Goal: Transaction & Acquisition: Book appointment/travel/reservation

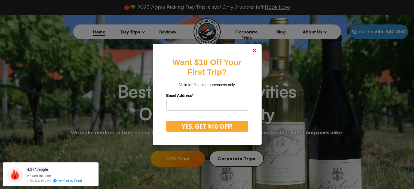
click at [254, 50] on link at bounding box center [254, 50] width 13 height 13
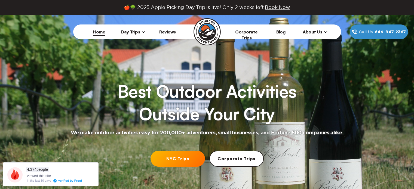
click at [133, 34] on span "Day Trips" at bounding box center [133, 31] width 24 height 5
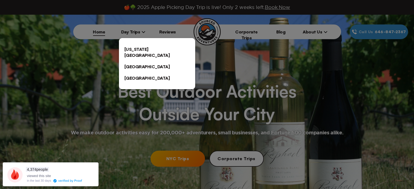
click at [131, 49] on link "[US_STATE][GEOGRAPHIC_DATA]" at bounding box center [157, 52] width 76 height 17
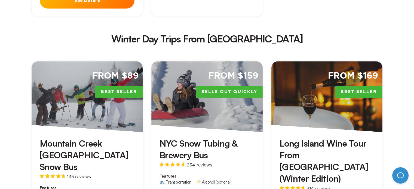
scroll to position [979, 0]
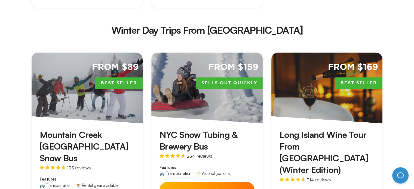
click at [85, 129] on h3 "Mountain Creek [GEOGRAPHIC_DATA] Snow Bus" at bounding box center [87, 146] width 95 height 35
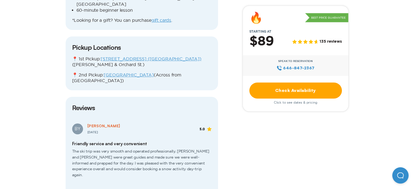
scroll to position [725, 0]
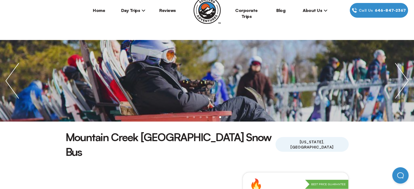
scroll to position [0, 0]
